Goal: Transaction & Acquisition: Purchase product/service

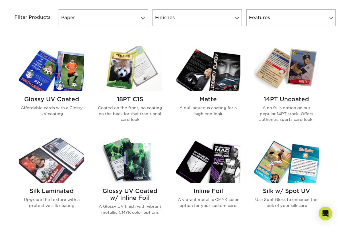
scroll to position [256, 0]
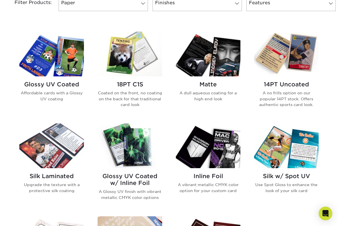
click at [42, 83] on h2 "Glossy UV Coated" at bounding box center [51, 84] width 65 height 7
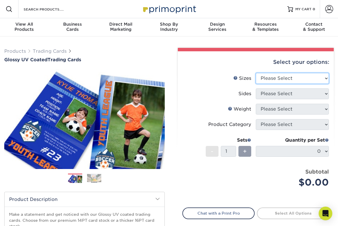
click at [269, 77] on select "Please Select 2.5" x 3.5"" at bounding box center [292, 78] width 73 height 11
select select "2.50x3.50"
click at [256, 73] on select "Please Select 2.5" x 3.5"" at bounding box center [292, 78] width 73 height 11
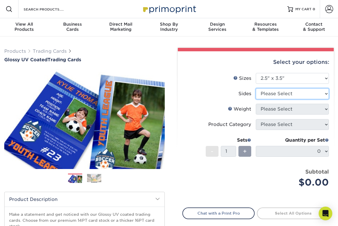
click at [279, 89] on select "Please Select Print Both Sides Print Front Only" at bounding box center [292, 93] width 73 height 11
select select "13abbda7-1d64-4f25-8bb2-c179b224825d"
click at [256, 88] on select "Please Select Print Both Sides Print Front Only" at bounding box center [292, 93] width 73 height 11
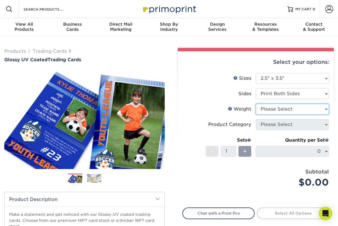
click at [293, 108] on select "Please Select 16PT 14PT 18PT C1S" at bounding box center [292, 109] width 73 height 11
select select "16PT"
click at [256, 104] on select "Please Select 16PT 14PT 18PT C1S" at bounding box center [292, 109] width 73 height 11
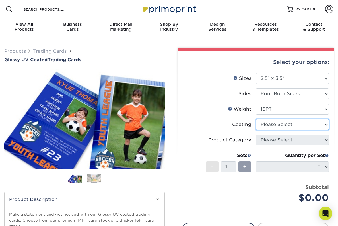
click at [294, 125] on select at bounding box center [292, 124] width 73 height 11
select select "ae367451-b2b8-45df-a344-0f05b6a12993"
click at [256, 119] on select at bounding box center [292, 124] width 73 height 11
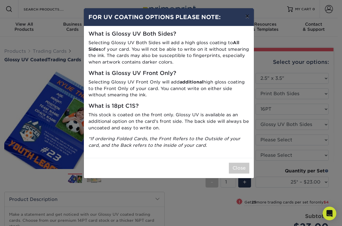
click at [244, 13] on button "×" at bounding box center [247, 16] width 13 height 16
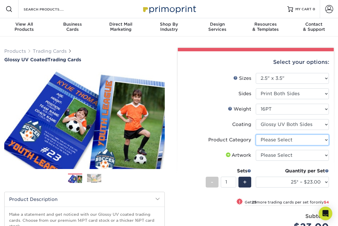
click at [299, 144] on select "Please Select Trading Cards" at bounding box center [292, 139] width 73 height 11
select select "c2f9bce9-36c2-409d-b101-c29d9d031e18"
click at [256, 134] on select "Please Select Trading Cards" at bounding box center [292, 139] width 73 height 11
click at [297, 148] on li "Product Category Please Select Trading Cards" at bounding box center [256, 141] width 146 height 15
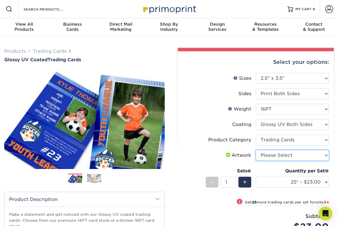
click at [298, 152] on select "Please Select I will upload files I need a design - $100" at bounding box center [292, 155] width 73 height 11
select select "upload"
click at [256, 150] on select "Please Select I will upload files I need a design - $100" at bounding box center [292, 155] width 73 height 11
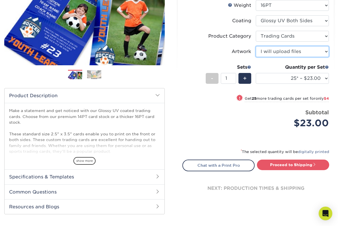
scroll to position [114, 0]
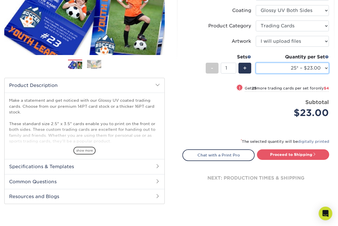
click at [300, 69] on select "25* – $23.00 50* – $27.00 75* – $33.00 100* – $37.00 250* – $47.00 500 – $58.00…" at bounding box center [292, 68] width 73 height 11
click at [80, 149] on span "show more" at bounding box center [84, 151] width 22 height 8
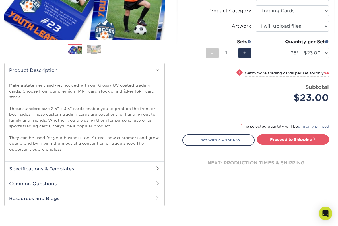
scroll to position [199, 0]
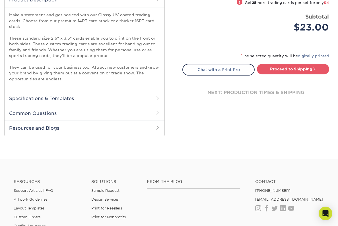
click at [104, 100] on h2 "Specifications & Templates" at bounding box center [85, 98] width 160 height 15
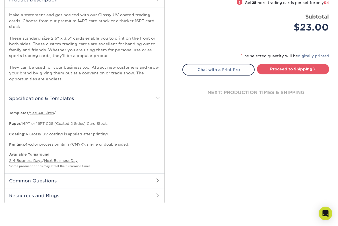
click at [94, 179] on h2 "Common Questions" at bounding box center [85, 180] width 160 height 15
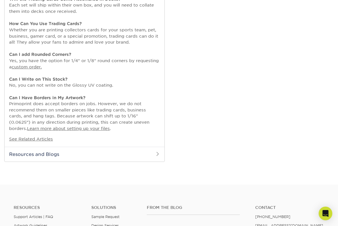
scroll to position [398, 0]
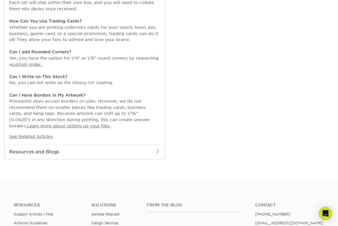
click at [78, 152] on h2 "Resources and Blogs" at bounding box center [85, 151] width 160 height 15
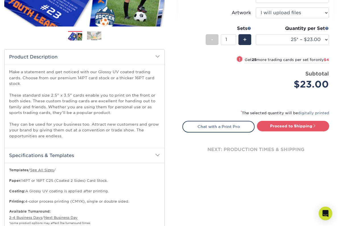
scroll to position [0, 0]
